Goal: Task Accomplishment & Management: Manage account settings

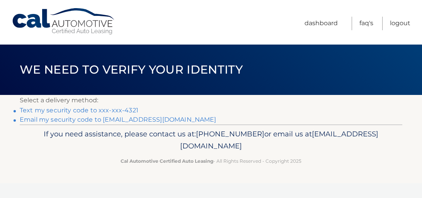
click at [123, 110] on link "Text my security code to xxx-xxx-4321" at bounding box center [79, 109] width 119 height 7
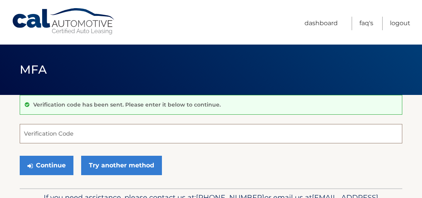
click at [138, 134] on input "Verification Code" at bounding box center [211, 133] width 383 height 19
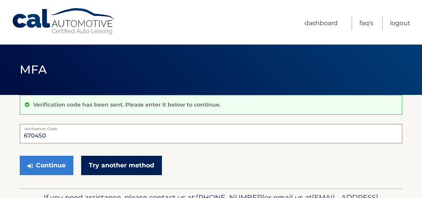
type input "670450"
click at [141, 171] on link "Try another method" at bounding box center [121, 164] width 81 height 19
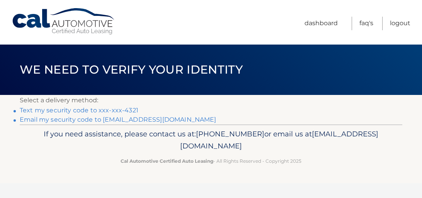
click at [88, 113] on link "Text my security code to xxx-xxx-4321" at bounding box center [79, 109] width 119 height 7
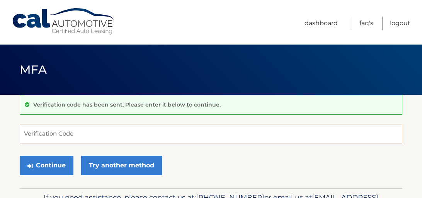
click at [73, 133] on input "Verification Code" at bounding box center [211, 133] width 383 height 19
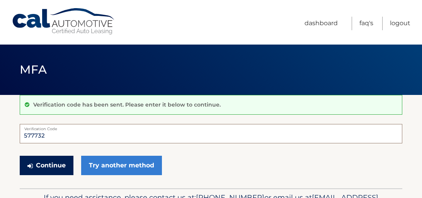
type input "577732"
click at [51, 164] on button "Continue" at bounding box center [47, 164] width 54 height 19
click at [50, 167] on button "Continue" at bounding box center [47, 164] width 54 height 19
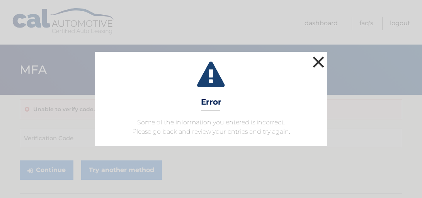
click at [318, 62] on button "×" at bounding box center [318, 61] width 15 height 15
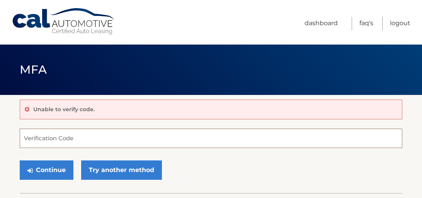
click at [60, 136] on input "Verification Code" at bounding box center [211, 137] width 383 height 19
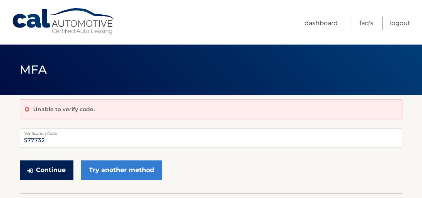
type input "577732"
click at [51, 172] on button "Continue" at bounding box center [47, 169] width 54 height 19
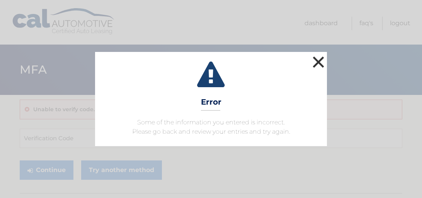
click at [324, 64] on button "×" at bounding box center [318, 61] width 15 height 15
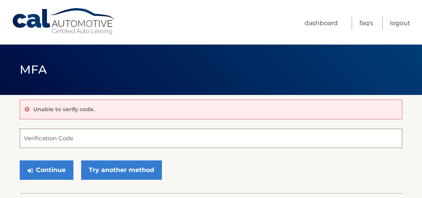
click at [113, 137] on input "Verification Code" at bounding box center [211, 137] width 383 height 19
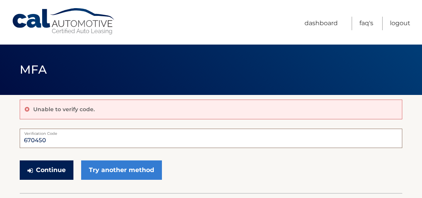
type input "670450"
click at [58, 172] on button "Continue" at bounding box center [47, 169] width 54 height 19
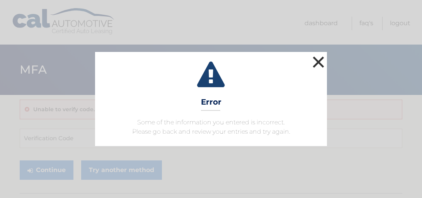
click at [316, 63] on button "×" at bounding box center [318, 61] width 15 height 15
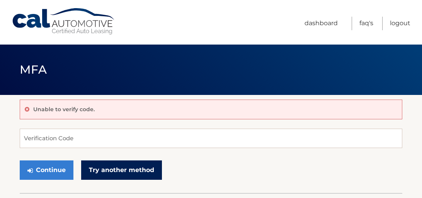
click at [118, 167] on link "Try another method" at bounding box center [121, 169] width 81 height 19
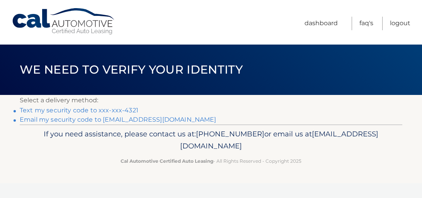
click at [149, 125] on div "If you need assistance, please contact us at: [PHONE_NUMBER] or email us at [EM…" at bounding box center [211, 145] width 383 height 43
click at [151, 120] on link "Email my security code to [EMAIL_ADDRESS][DOMAIN_NAME]" at bounding box center [118, 119] width 197 height 7
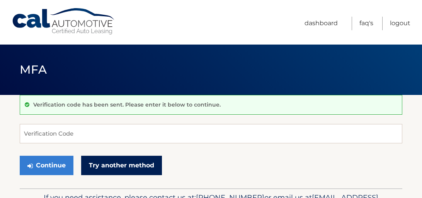
click at [127, 166] on link "Try another method" at bounding box center [121, 164] width 81 height 19
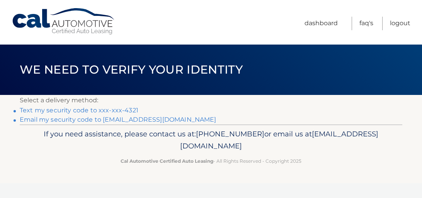
click at [114, 110] on link "Text my security code to xxx-xxx-4321" at bounding box center [79, 109] width 119 height 7
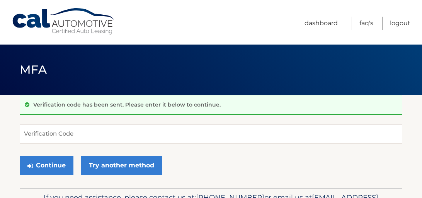
click at [49, 130] on input "Verification Code" at bounding box center [211, 133] width 383 height 19
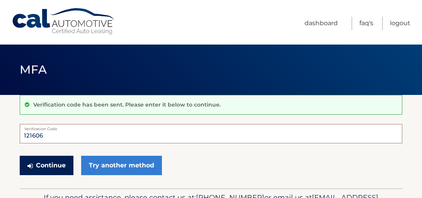
type input "121606"
click at [45, 167] on button "Continue" at bounding box center [47, 164] width 54 height 19
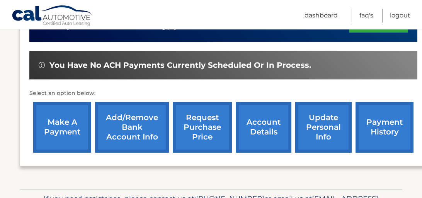
scroll to position [271, 0]
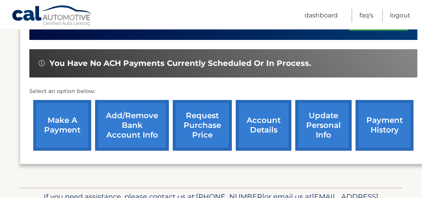
click at [55, 123] on link "make a payment" at bounding box center [62, 125] width 58 height 51
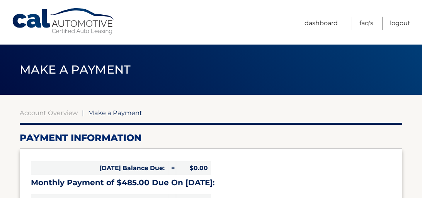
select select "NWI1YWM5NmMtNzcyMi00MDg0LTkxMzItMzRhNzQwMTc4Y2M2"
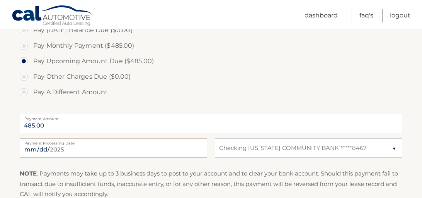
scroll to position [250, 0]
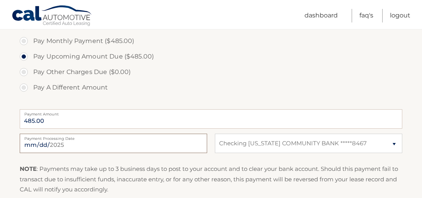
click at [65, 141] on input "[DATE]" at bounding box center [114, 142] width 188 height 19
type input "[DATE]"
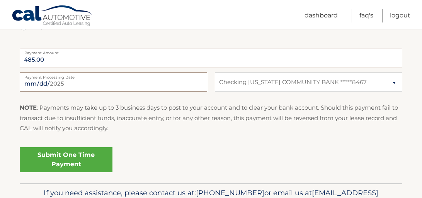
scroll to position [319, 0]
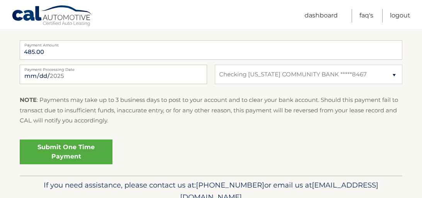
click at [70, 156] on link "Submit One Time Payment" at bounding box center [66, 151] width 93 height 25
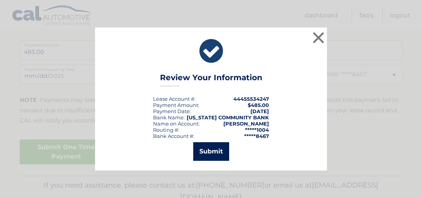
click at [209, 154] on button "Submit" at bounding box center [211, 151] width 36 height 19
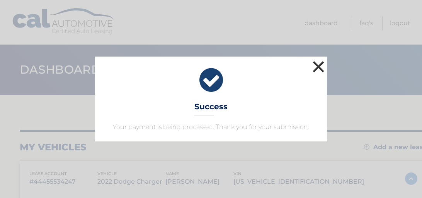
click at [316, 67] on button "×" at bounding box center [318, 66] width 15 height 15
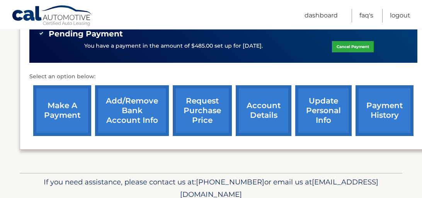
scroll to position [321, 0]
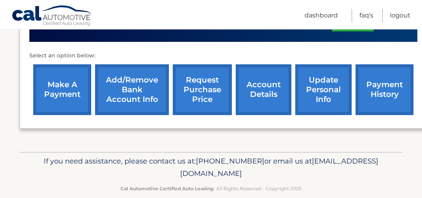
click at [203, 95] on link "request purchase price" at bounding box center [202, 89] width 59 height 51
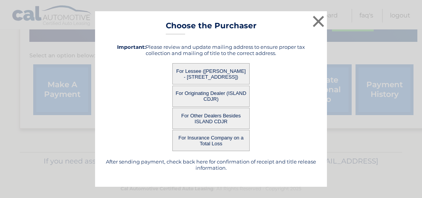
click at [208, 77] on button "For Lessee (MARGARET DAMBROSIO - 305 BAY 13TH ST, , BROOKLYN, ny 11214)" at bounding box center [210, 73] width 77 height 21
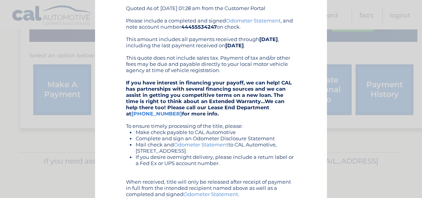
scroll to position [0, 0]
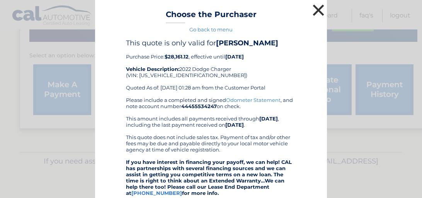
click at [317, 8] on button "×" at bounding box center [318, 9] width 15 height 15
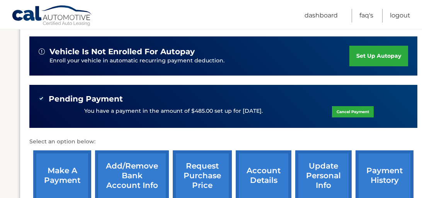
scroll to position [244, 0]
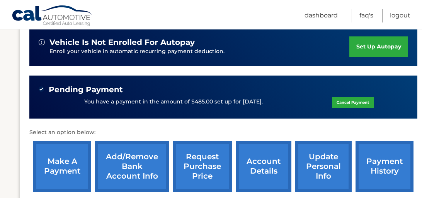
click at [333, 159] on link "update personal info" at bounding box center [323, 166] width 56 height 51
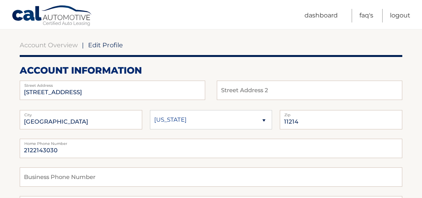
scroll to position [72, 0]
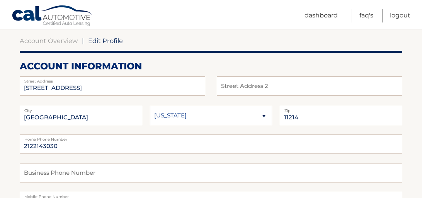
click at [262, 117] on select "[US_STATE] [US_STATE] [US_STATE] [US_STATE] [US_STATE]" at bounding box center [211, 115] width 123 height 19
select select "NY"
click at [150, 106] on select "[US_STATE] [US_STATE] [US_STATE] [US_STATE] [US_STATE]" at bounding box center [211, 115] width 123 height 19
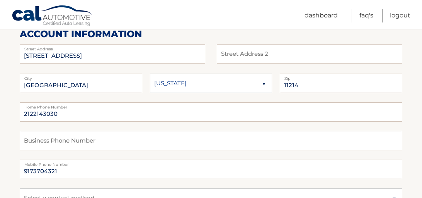
scroll to position [134, 0]
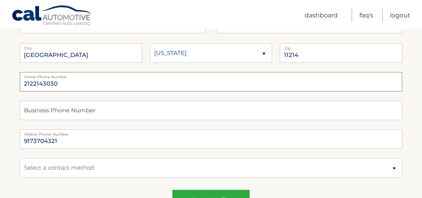
click at [70, 86] on input "2122143030" at bounding box center [211, 81] width 383 height 19
type input "2"
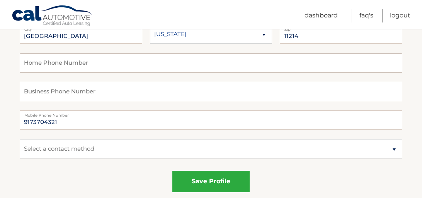
scroll to position [176, 0]
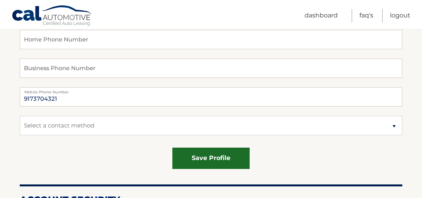
click at [214, 160] on button "save profile" at bounding box center [210, 157] width 77 height 21
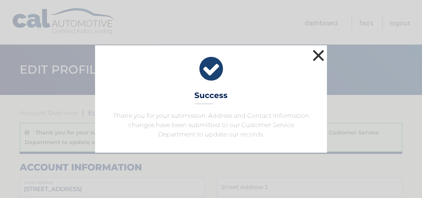
click at [317, 54] on button "×" at bounding box center [318, 55] width 15 height 15
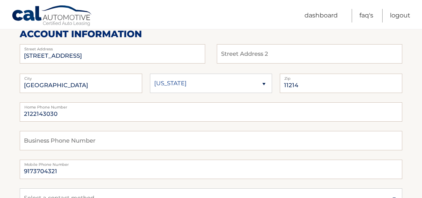
scroll to position [93, 0]
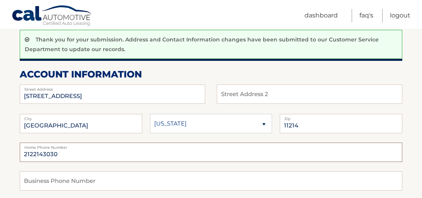
drag, startPoint x: 61, startPoint y: 154, endPoint x: 3, endPoint y: 150, distance: 58.5
click at [254, 95] on input "text" at bounding box center [310, 93] width 186 height 19
click at [124, 182] on input "text" at bounding box center [211, 180] width 383 height 19
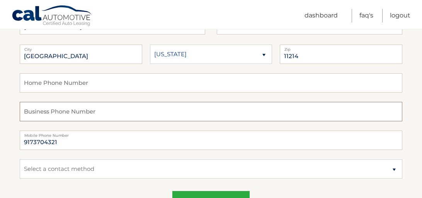
scroll to position [171, 0]
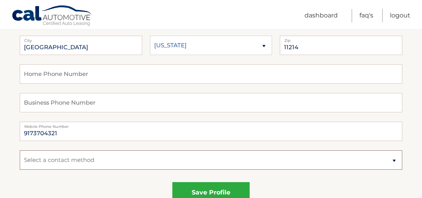
click at [393, 158] on select "Select a contact method Mobile Home" at bounding box center [211, 159] width 383 height 19
select select "1"
click at [20, 150] on select "Select a contact method Mobile Home" at bounding box center [211, 159] width 383 height 19
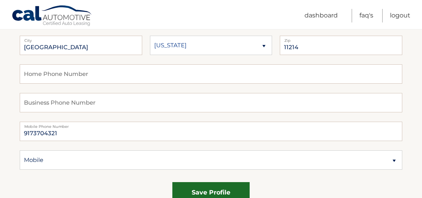
click at [215, 191] on button "save profile" at bounding box center [210, 192] width 77 height 21
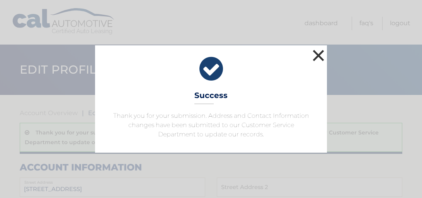
click at [319, 56] on button "×" at bounding box center [318, 55] width 15 height 15
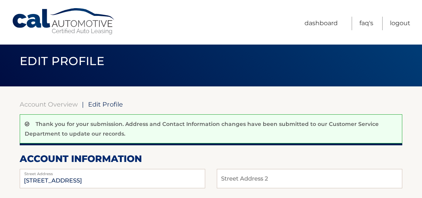
scroll to position [19, 0]
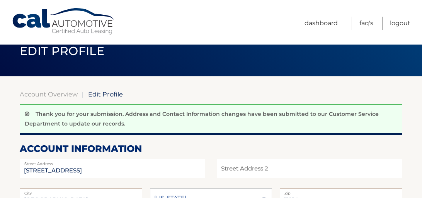
click at [115, 96] on span "Edit Profile" at bounding box center [105, 94] width 35 height 8
click at [93, 93] on span "Edit Profile" at bounding box center [105, 94] width 35 height 8
click at [99, 96] on span "Edit Profile" at bounding box center [105, 94] width 35 height 8
click at [99, 94] on span "Edit Profile" at bounding box center [105, 94] width 35 height 8
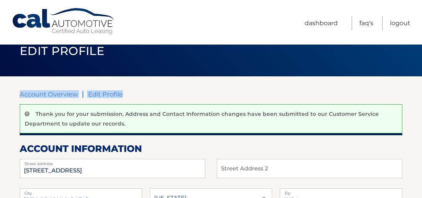
click at [99, 94] on span "Edit Profile" at bounding box center [105, 94] width 35 height 8
click at [100, 92] on span "Edit Profile" at bounding box center [105, 94] width 35 height 8
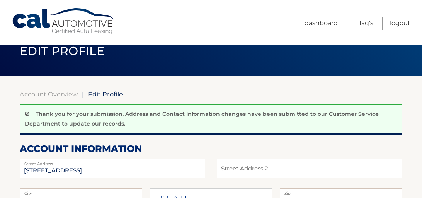
click at [162, 95] on div "Account Overview | Edit Profile" at bounding box center [211, 94] width 383 height 8
click at [110, 94] on span "Edit Profile" at bounding box center [105, 94] width 35 height 8
click at [59, 93] on link "Account Overview" at bounding box center [49, 94] width 58 height 8
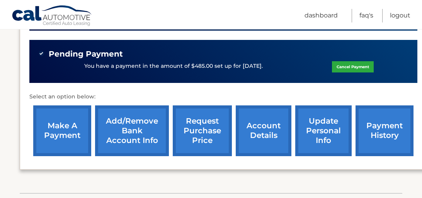
scroll to position [310, 0]
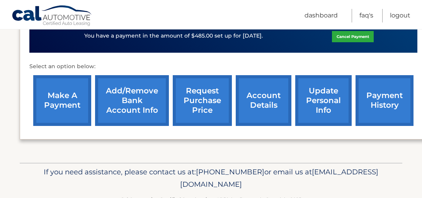
click at [330, 108] on link "update personal info" at bounding box center [323, 100] width 56 height 51
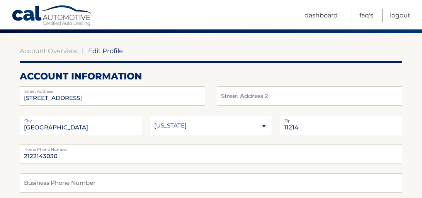
scroll to position [49, 0]
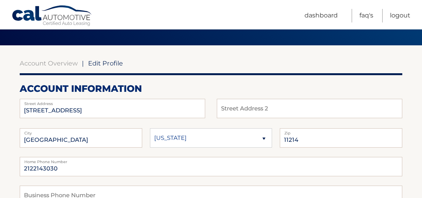
click at [111, 63] on span "Edit Profile" at bounding box center [105, 63] width 35 height 8
click at [98, 62] on span "Edit Profile" at bounding box center [105, 63] width 35 height 8
click at [395, 16] on link "Logout" at bounding box center [400, 16] width 20 height 14
